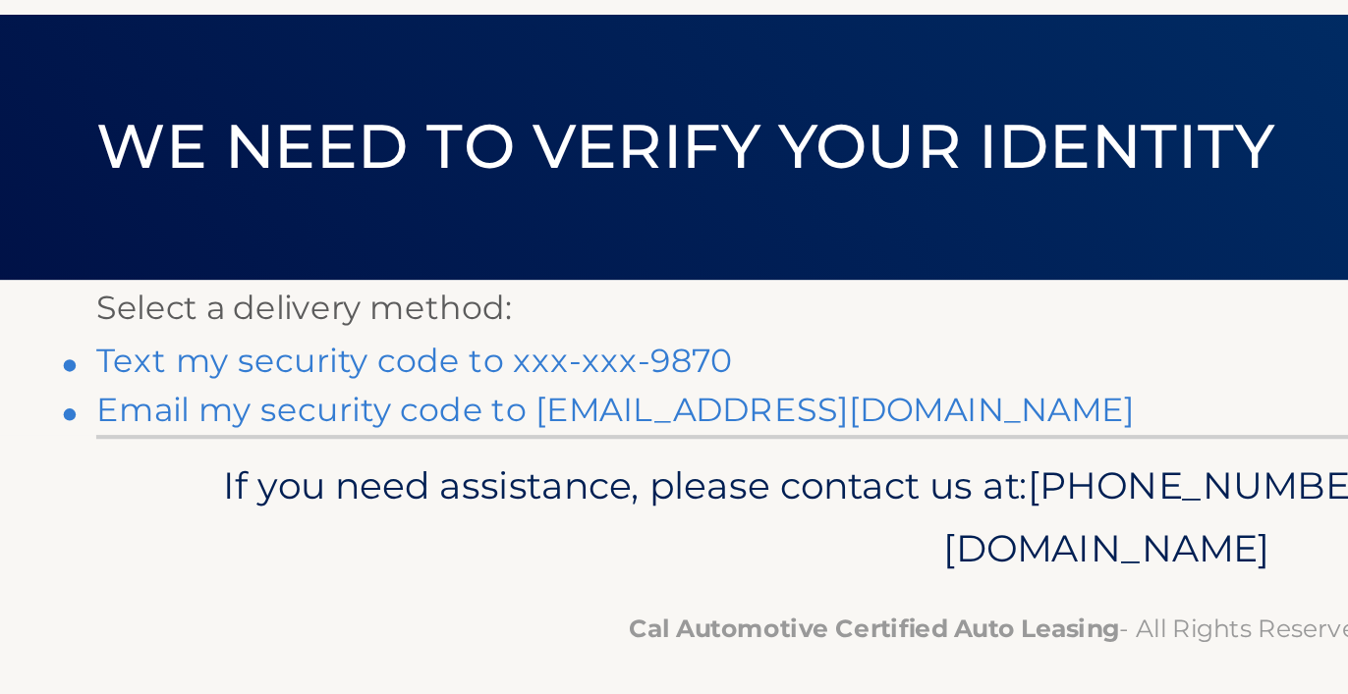
click at [201, 270] on link "Text my security code to xxx-xxx-9870" at bounding box center [341, 279] width 306 height 19
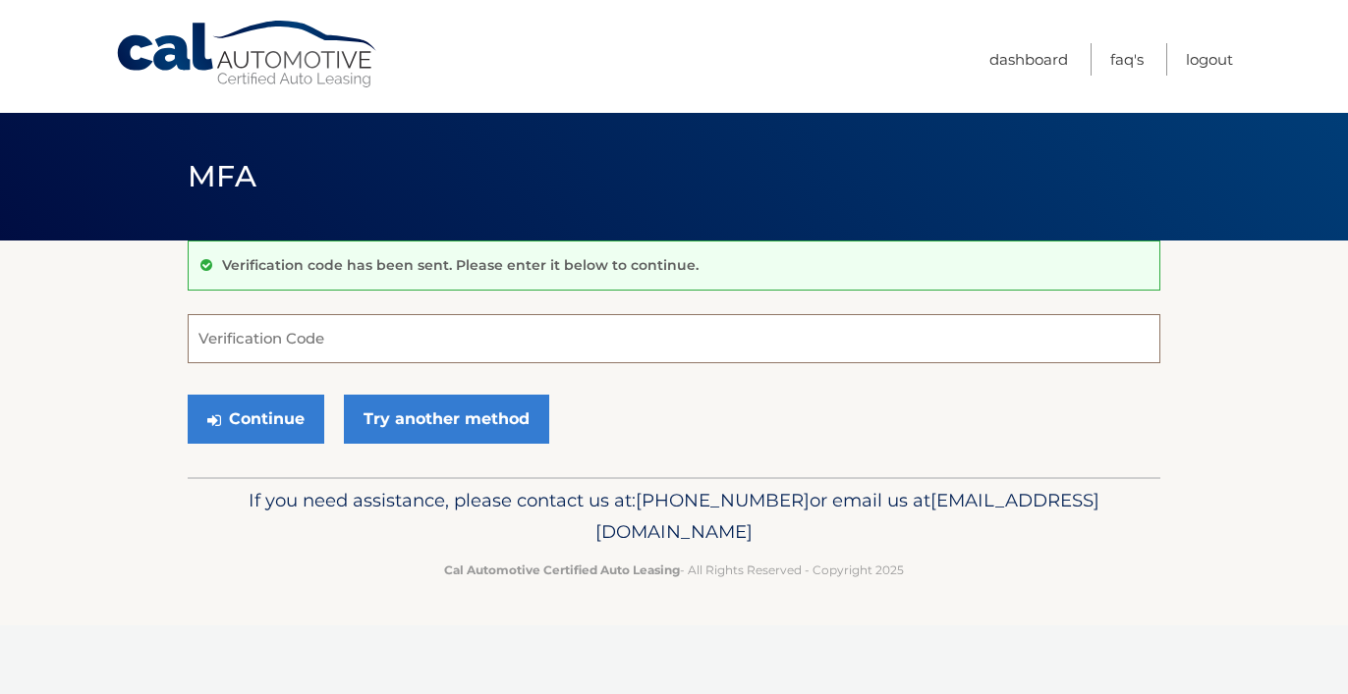
click at [344, 337] on input "Verification Code" at bounding box center [674, 338] width 972 height 49
type input "193545"
click at [271, 410] on button "Continue" at bounding box center [256, 419] width 137 height 49
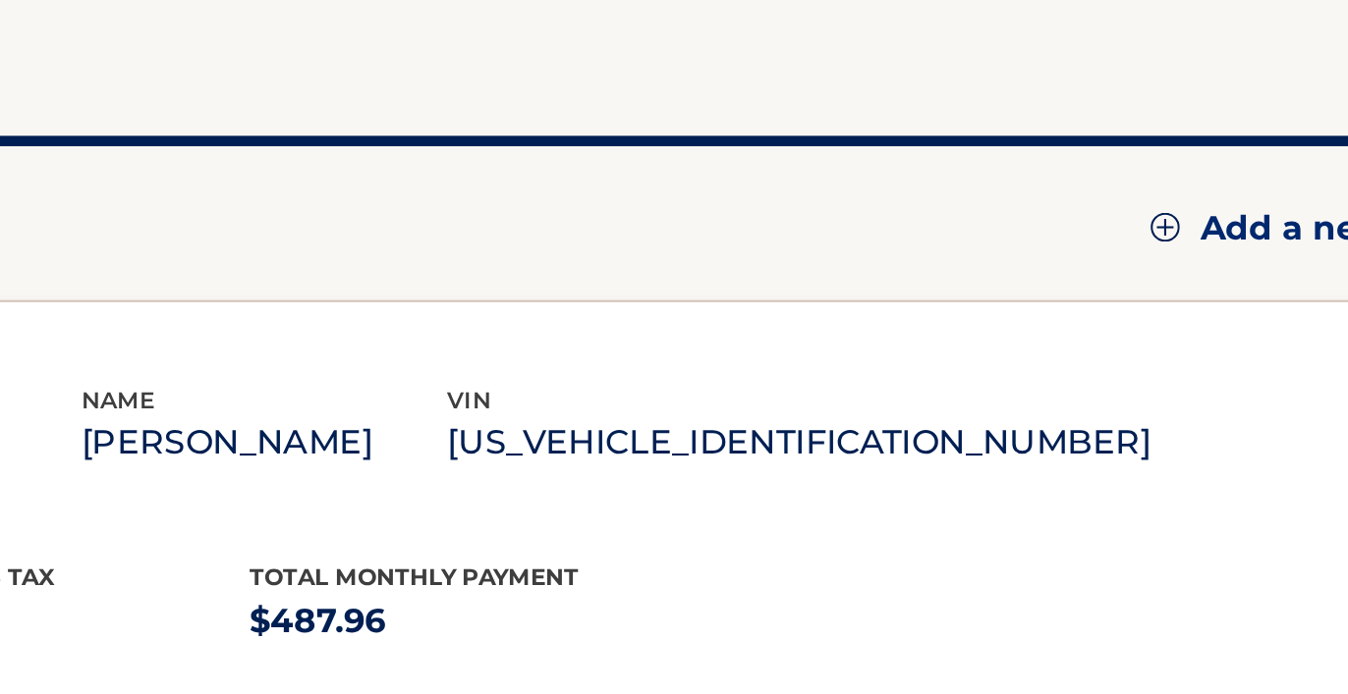
drag, startPoint x: 327, startPoint y: 194, endPoint x: 531, endPoint y: 179, distance: 204.9
click at [731, 445] on div "vin [US_VEHICLE_IDENTIFICATION_NUMBER]" at bounding box center [897, 467] width 332 height 44
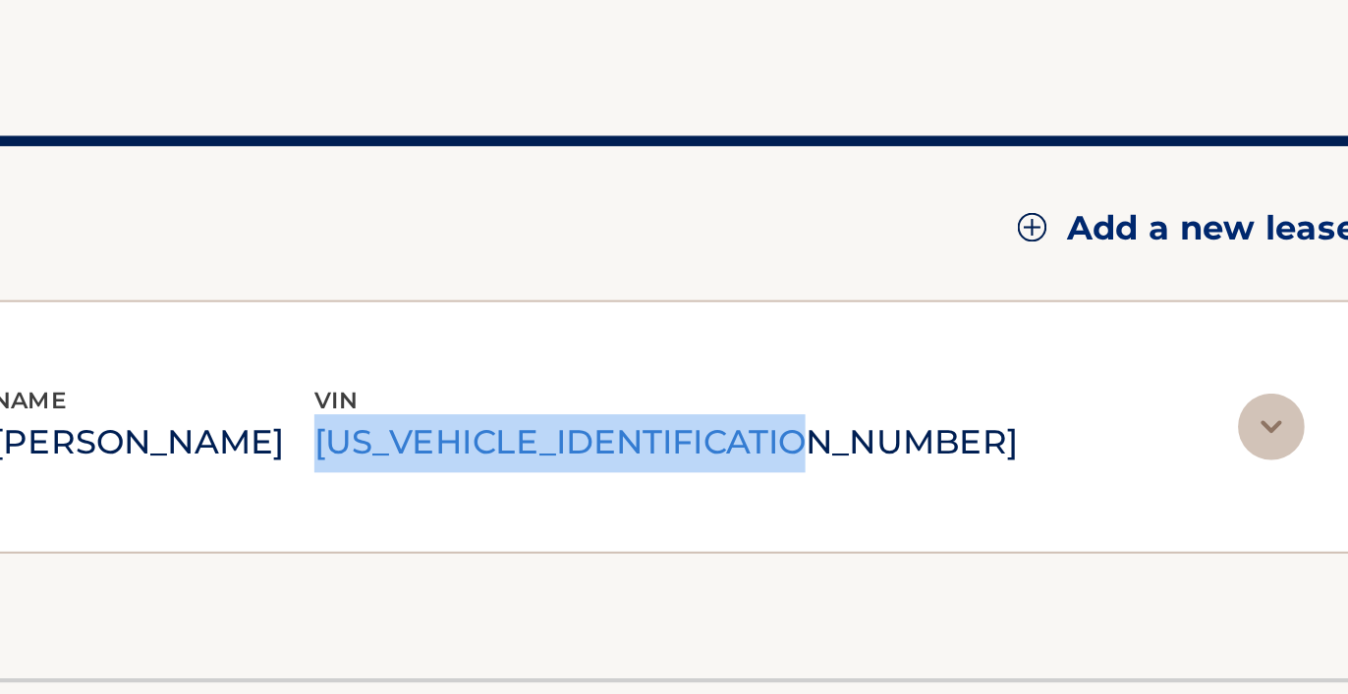
drag, startPoint x: 282, startPoint y: 189, endPoint x: 329, endPoint y: 204, distance: 49.7
click at [328, 431] on div "lease account #44455843287 vehicle 2025 Hyundai ELANTRA name DOMINICK CARUSO vi…" at bounding box center [606, 467] width 788 height 72
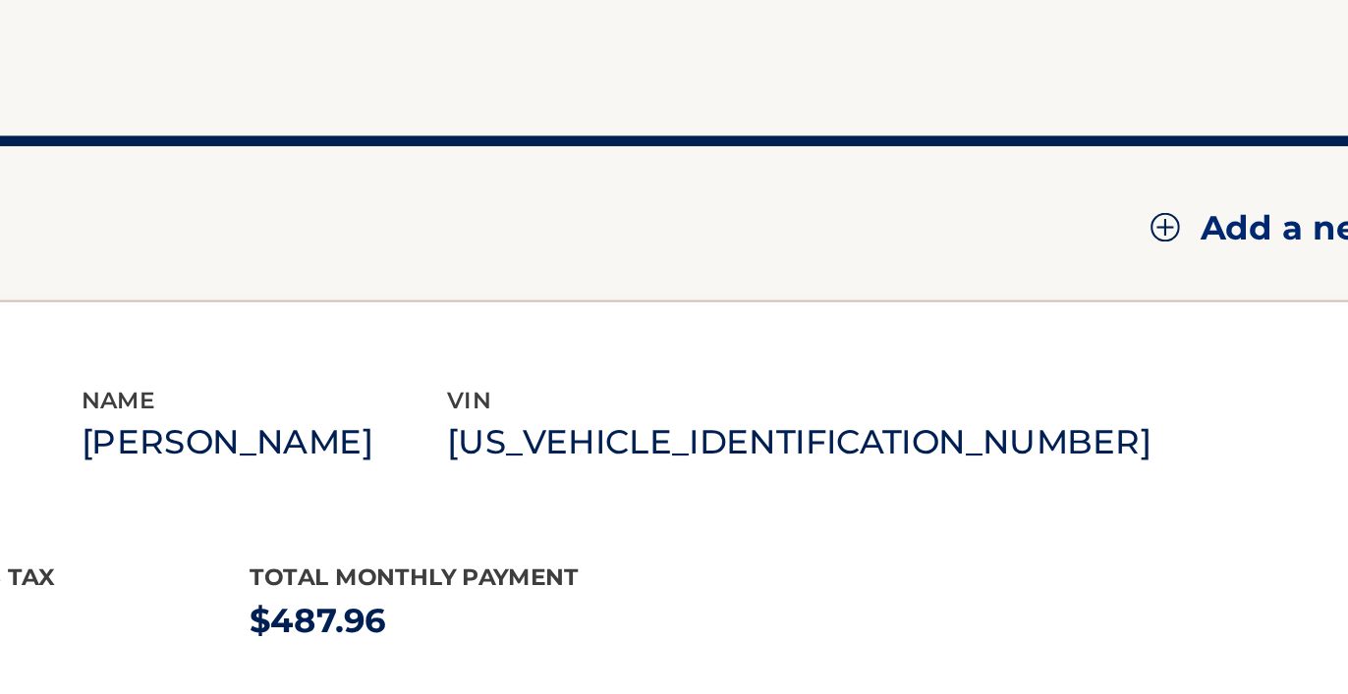
click at [330, 431] on div "lease account #44455843287 vehicle 2025 Hyundai ELANTRA name DOMINICK CARUSO vi…" at bounding box center [637, 467] width 851 height 72
click at [731, 461] on p "KMHLS4DGXSU895994" at bounding box center [897, 475] width 332 height 28
drag, startPoint x: 328, startPoint y: 198, endPoint x: 392, endPoint y: 208, distance: 64.6
click at [731, 461] on p "KMHLS4DGXSU895994" at bounding box center [897, 475] width 332 height 28
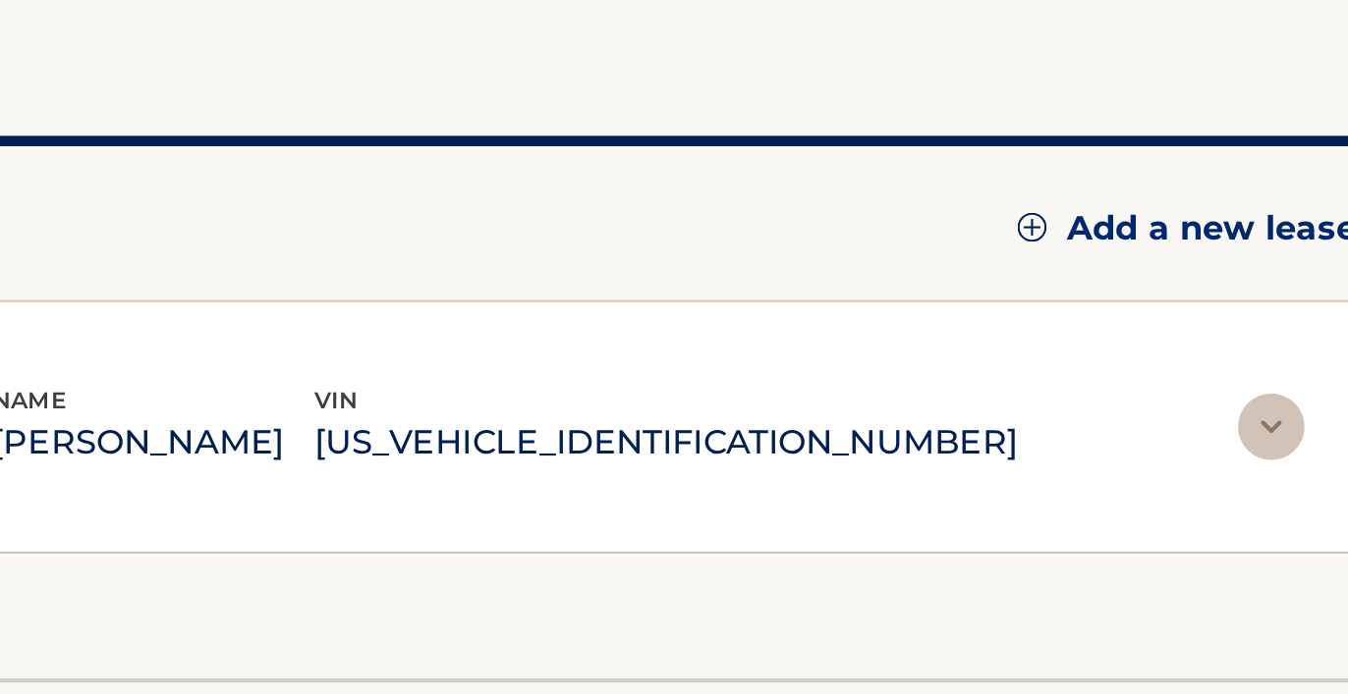
copy p "KMHLS4DGXSU895994"
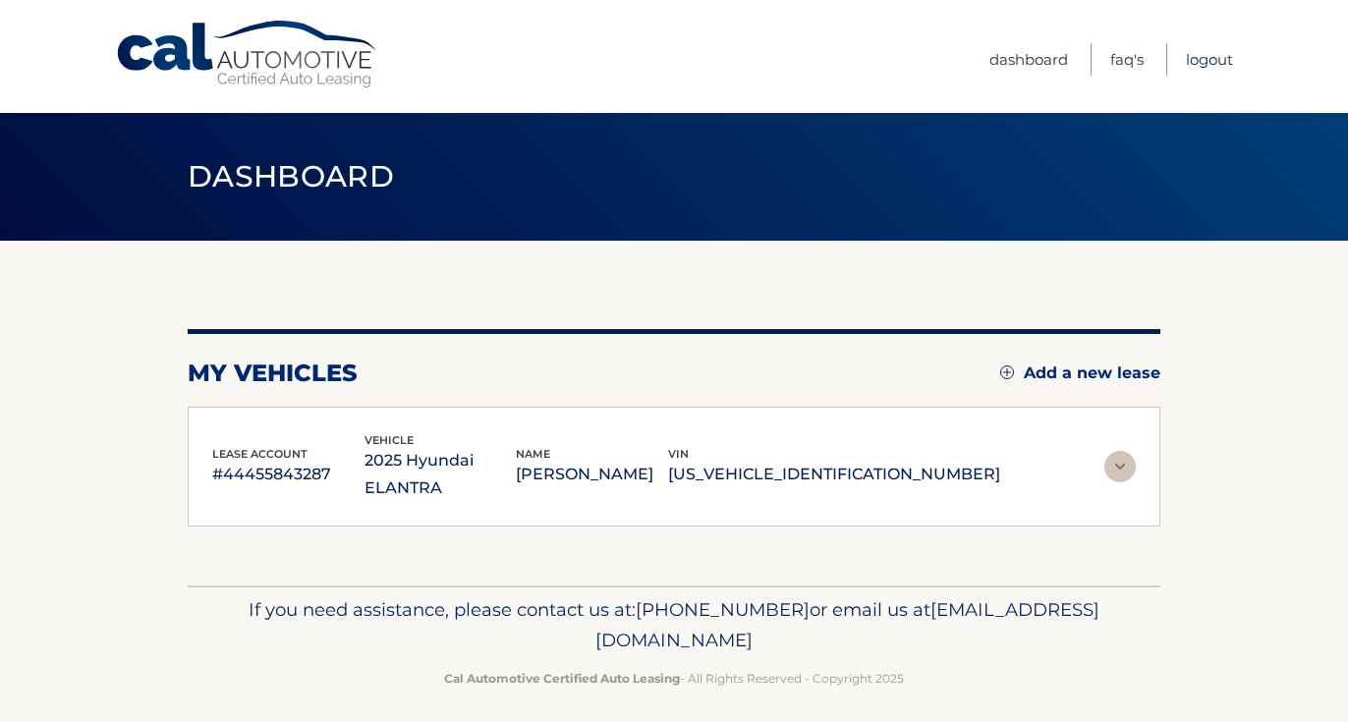
click at [1212, 53] on link "Logout" at bounding box center [1209, 59] width 47 height 32
click at [1215, 61] on link "Logout" at bounding box center [1209, 59] width 47 height 32
